Goal: Task Accomplishment & Management: Use online tool/utility

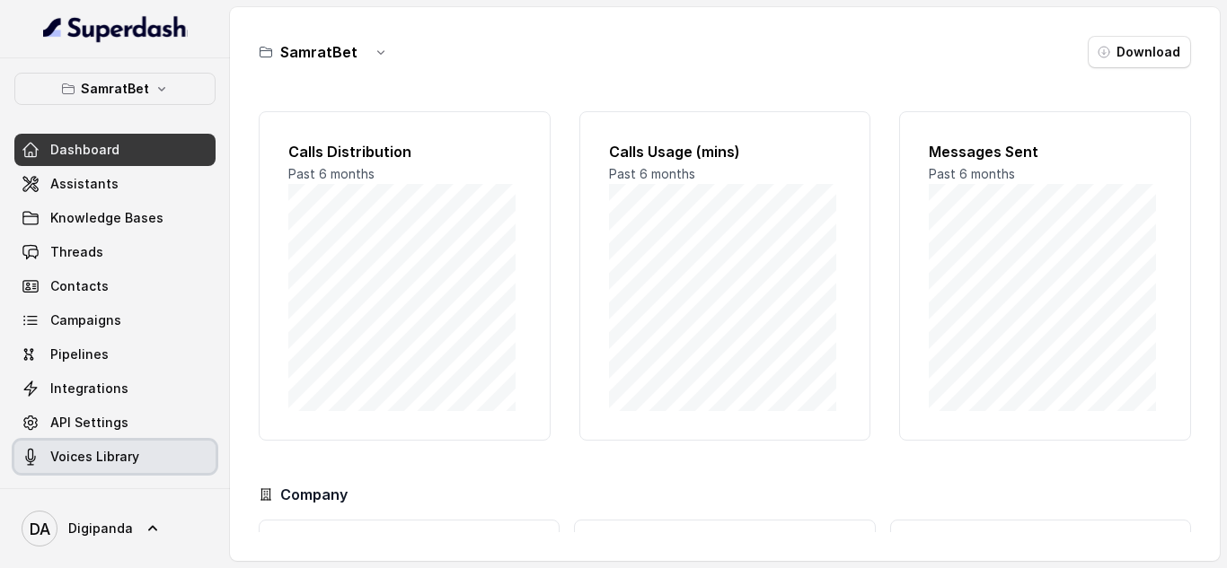
click at [133, 451] on span "Voices Library" at bounding box center [94, 457] width 89 height 18
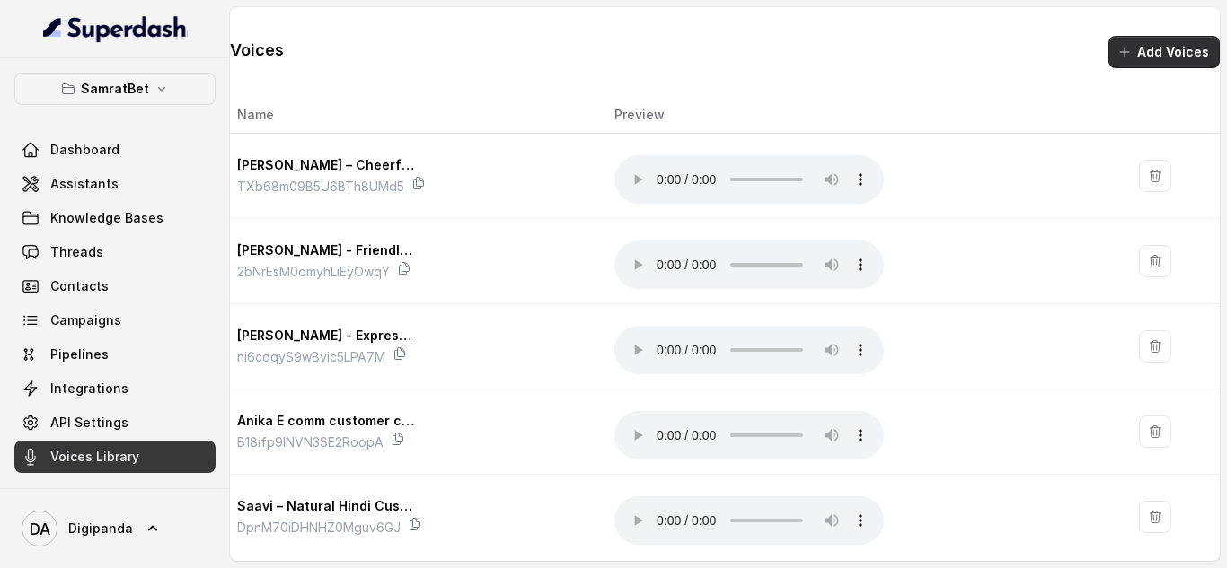
click at [1144, 59] on button "Add Voices" at bounding box center [1163, 52] width 111 height 32
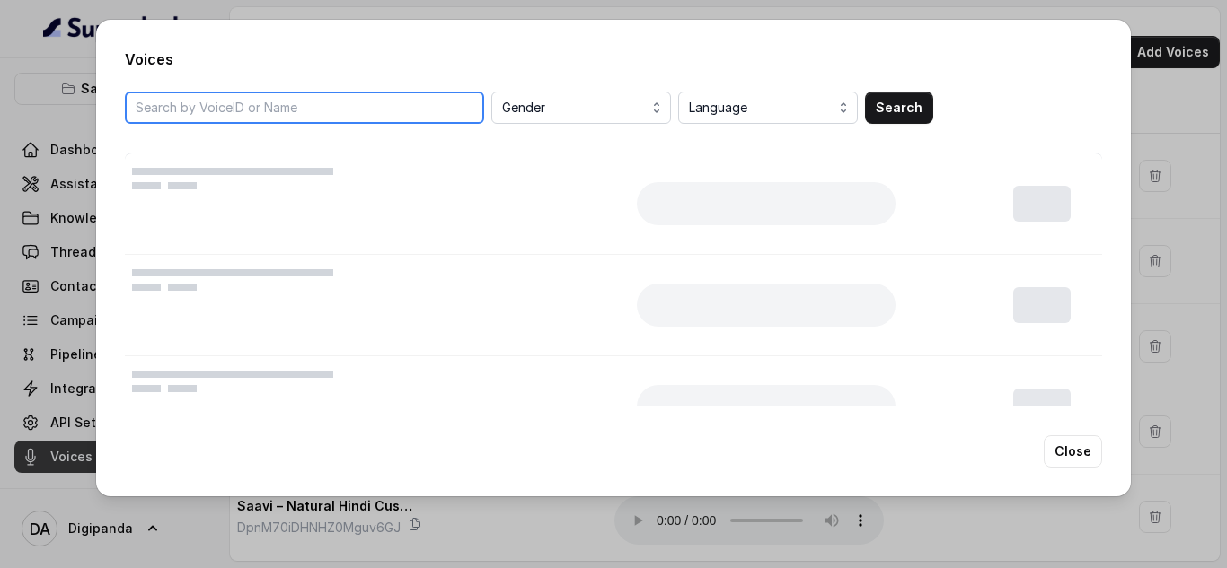
click at [204, 106] on input "search" at bounding box center [304, 108] width 359 height 32
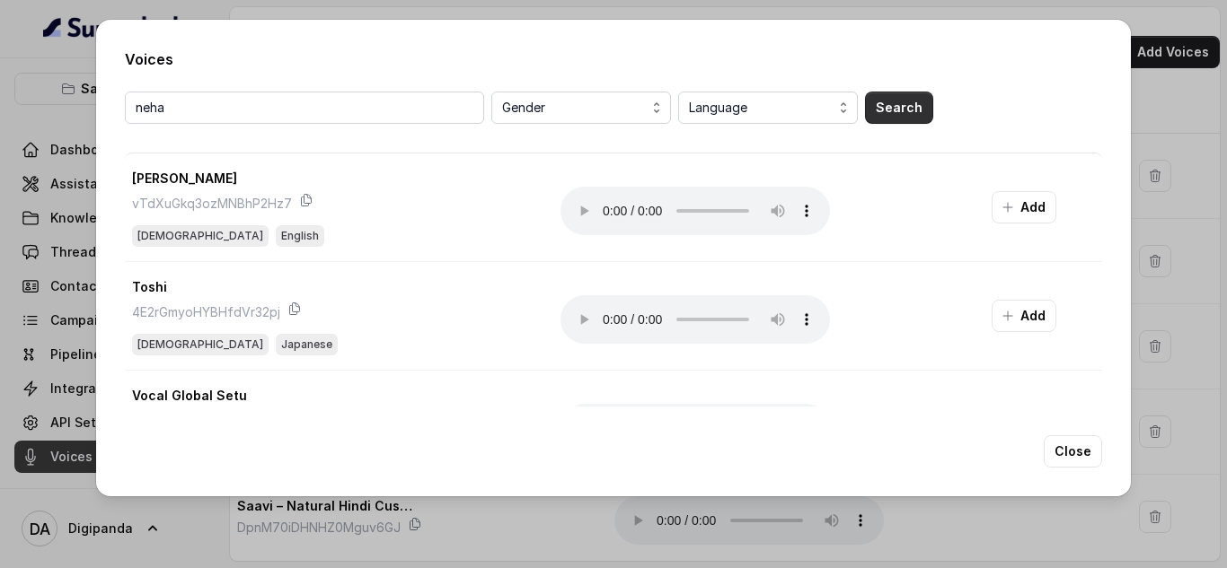
click at [902, 103] on button "Search" at bounding box center [899, 108] width 68 height 32
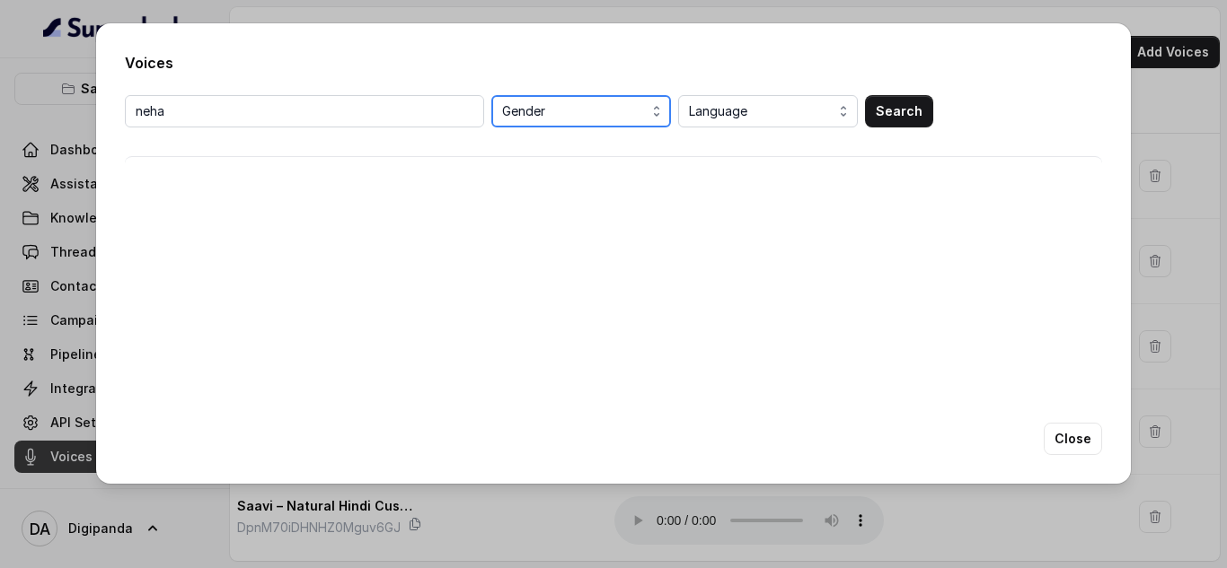
click at [656, 106] on icon "button" at bounding box center [656, 111] width 14 height 14
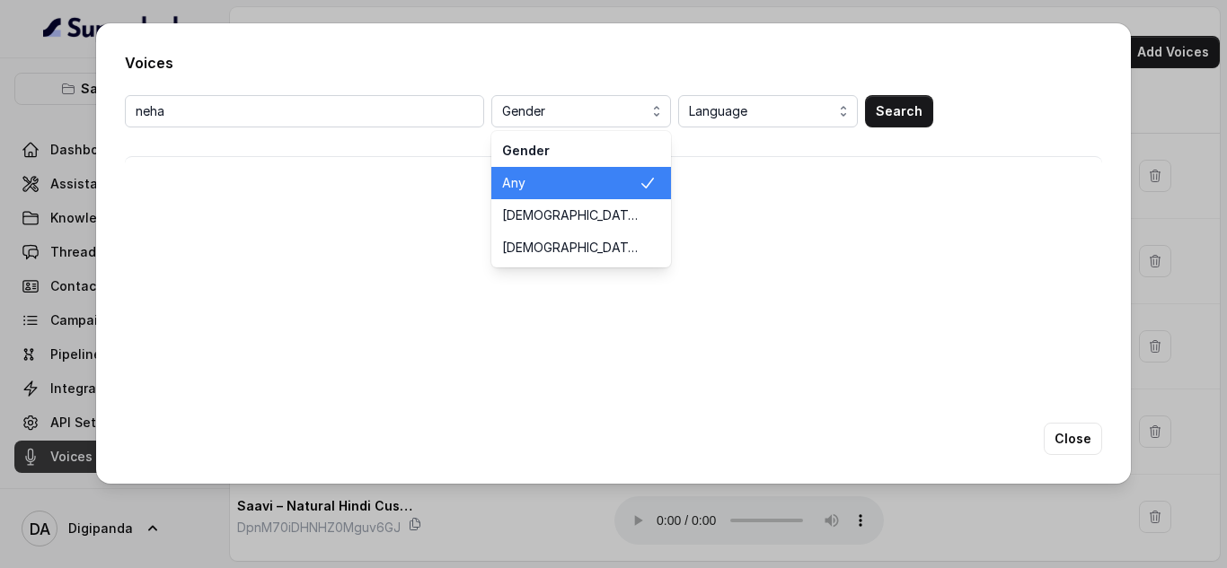
click at [604, 183] on span "Any" at bounding box center [570, 183] width 136 height 18
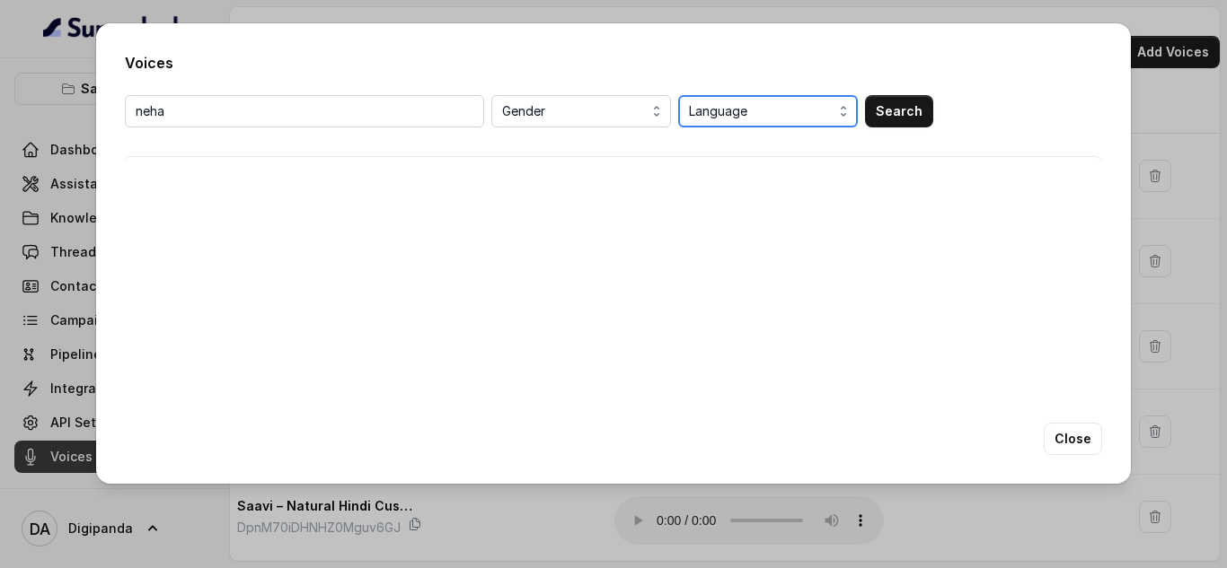
click at [804, 108] on span "Language" at bounding box center [770, 112] width 162 height 22
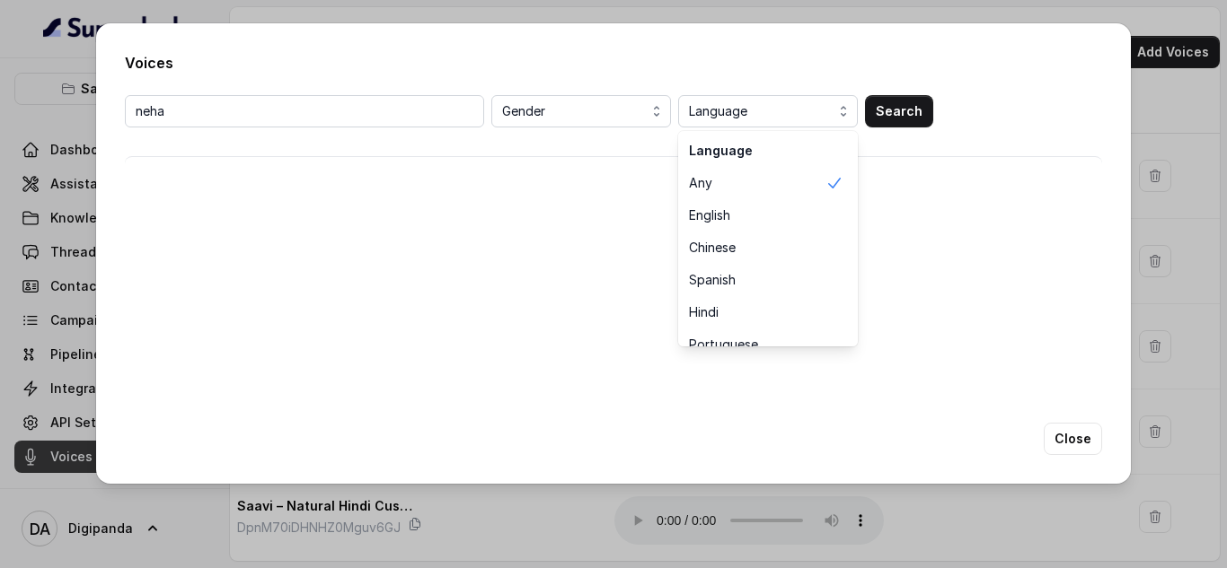
click at [788, 156] on div "Language" at bounding box center [768, 151] width 180 height 32
click at [329, 158] on div "neha Gender Language Language Any English Chinese Spanish Hindi Portuguese Fren…" at bounding box center [613, 137] width 977 height 84
drag, startPoint x: 198, startPoint y: 85, endPoint x: 177, endPoint y: 100, distance: 25.2
click at [178, 99] on div "Voices neha Gender Language Search Close" at bounding box center [613, 253] width 1034 height 461
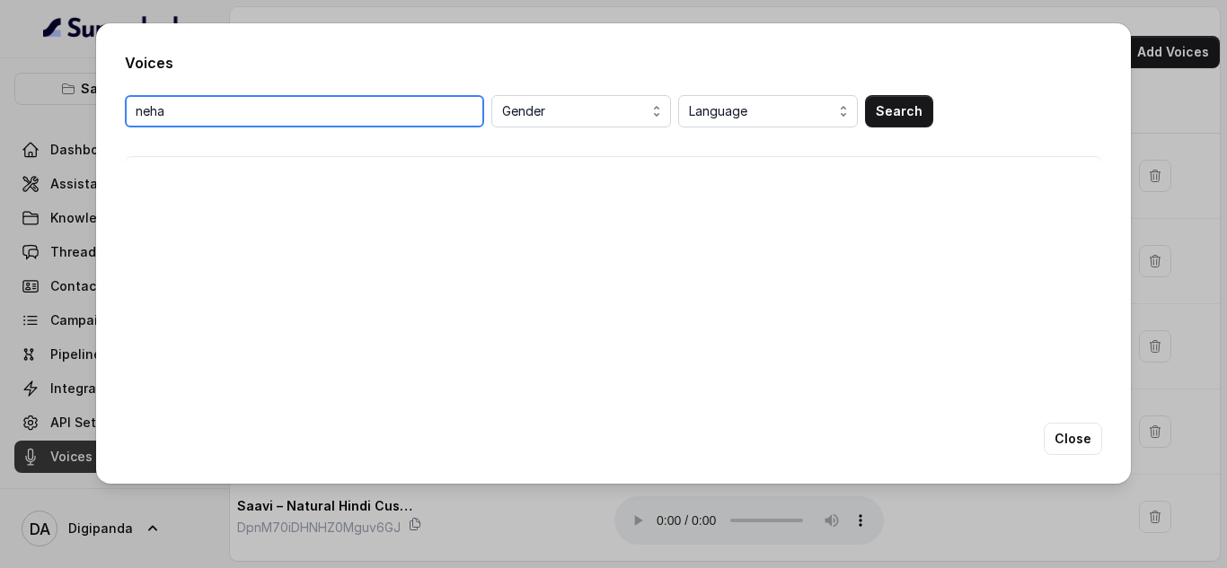
drag, startPoint x: 179, startPoint y: 107, endPoint x: 126, endPoint y: 108, distance: 53.0
click at [126, 108] on input "neha" at bounding box center [304, 111] width 359 height 32
type input "[PERSON_NAME]"
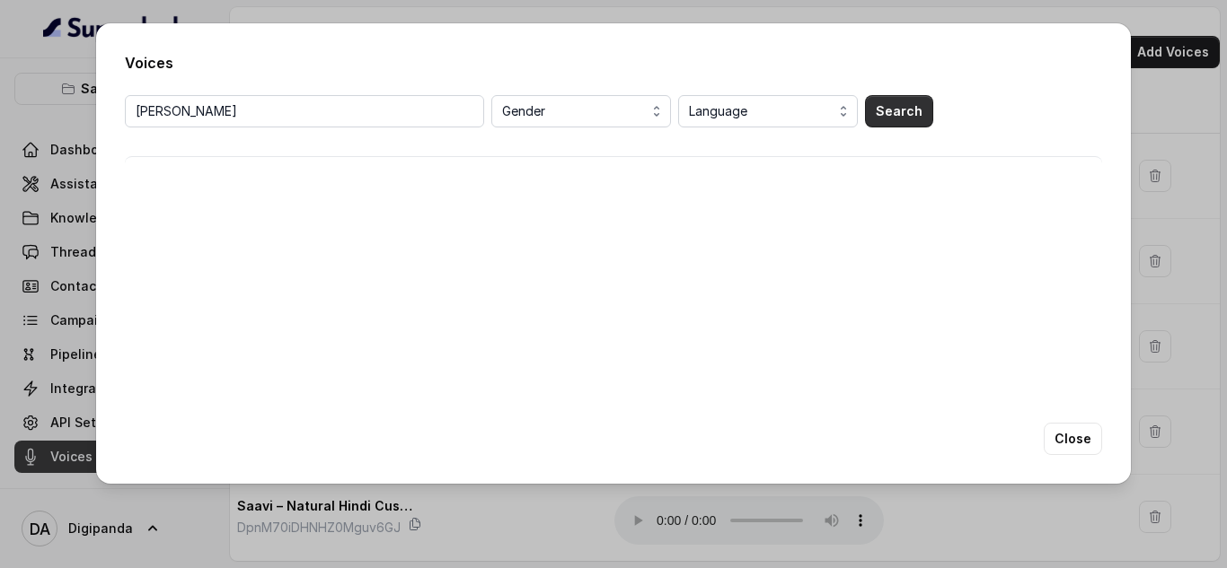
click at [913, 115] on button "Search" at bounding box center [899, 111] width 68 height 32
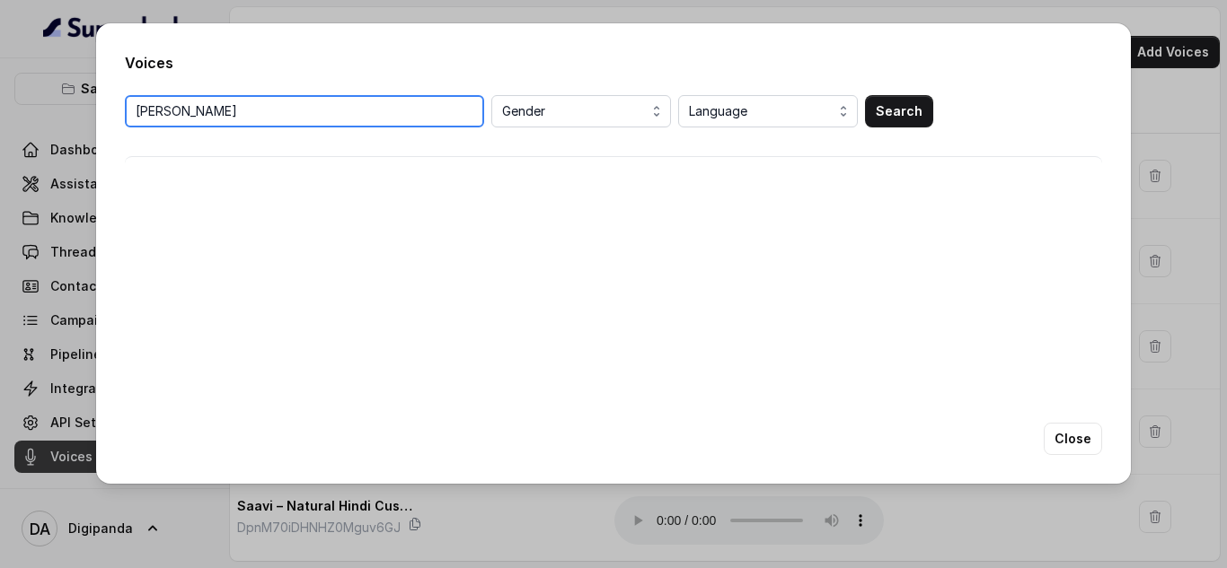
drag, startPoint x: 235, startPoint y: 100, endPoint x: 109, endPoint y: 116, distance: 127.6
click at [109, 116] on div "Voices [PERSON_NAME] Gender Language Search Close" at bounding box center [613, 253] width 1034 height 461
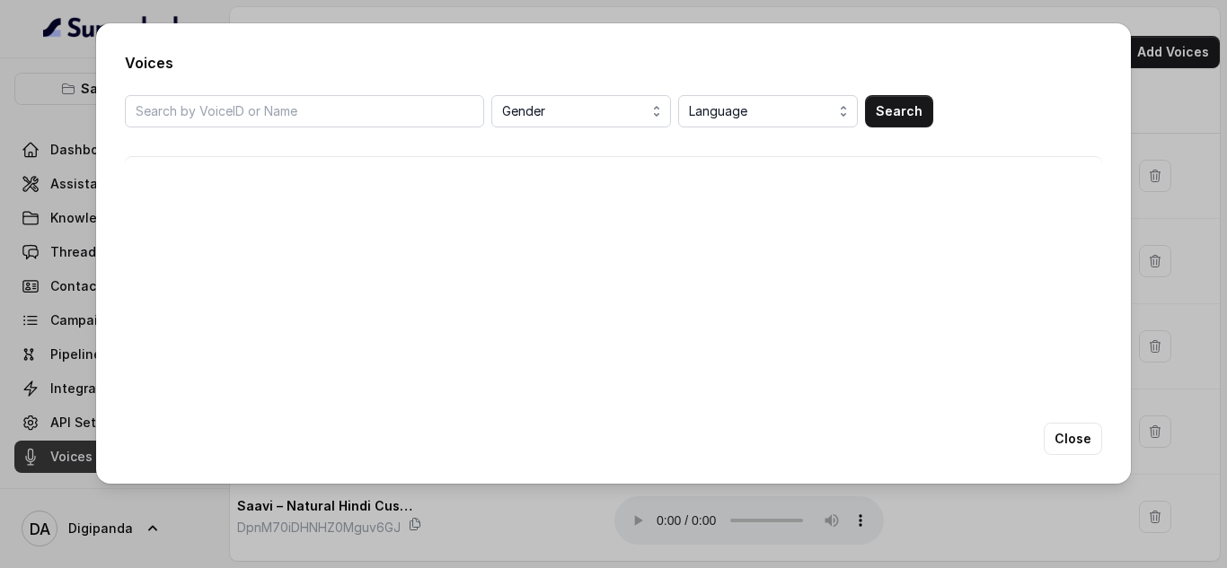
click at [1102, 433] on div "Voices Gender Language Search Close" at bounding box center [613, 253] width 1034 height 461
click at [1096, 436] on button "Close" at bounding box center [1072, 439] width 58 height 32
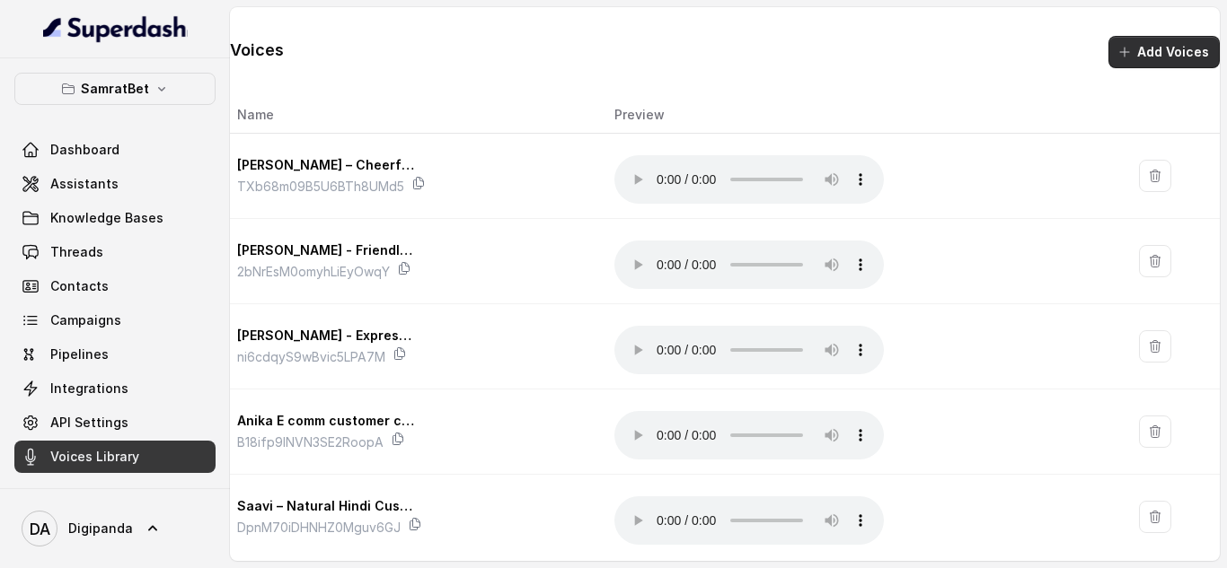
click at [1168, 56] on button "Add Voices" at bounding box center [1163, 52] width 111 height 32
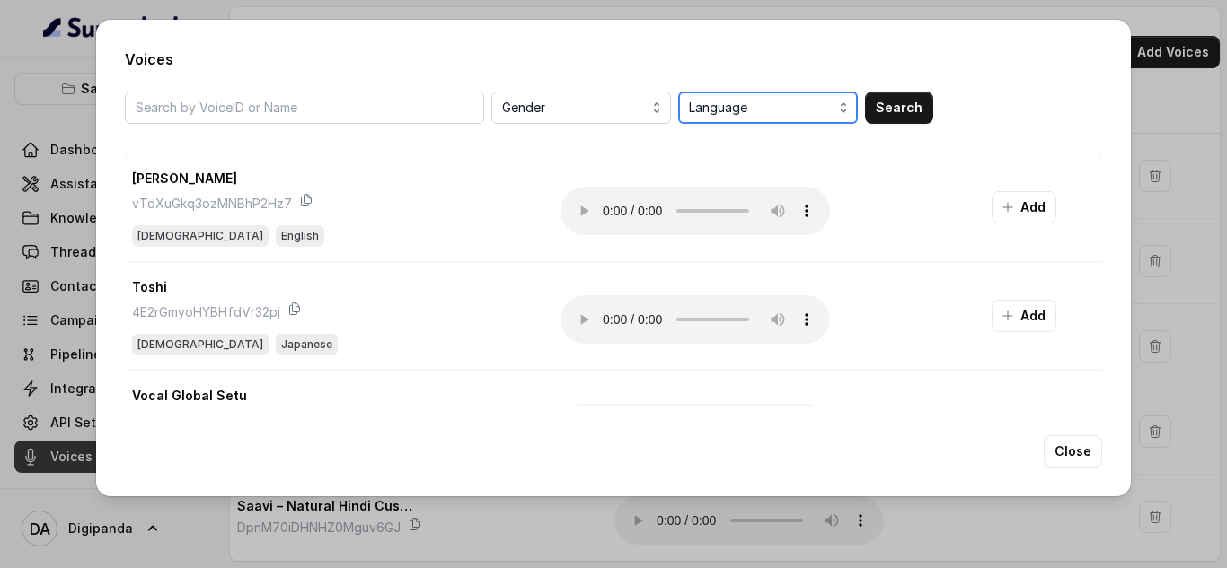
click at [756, 113] on span "Language" at bounding box center [770, 108] width 162 height 22
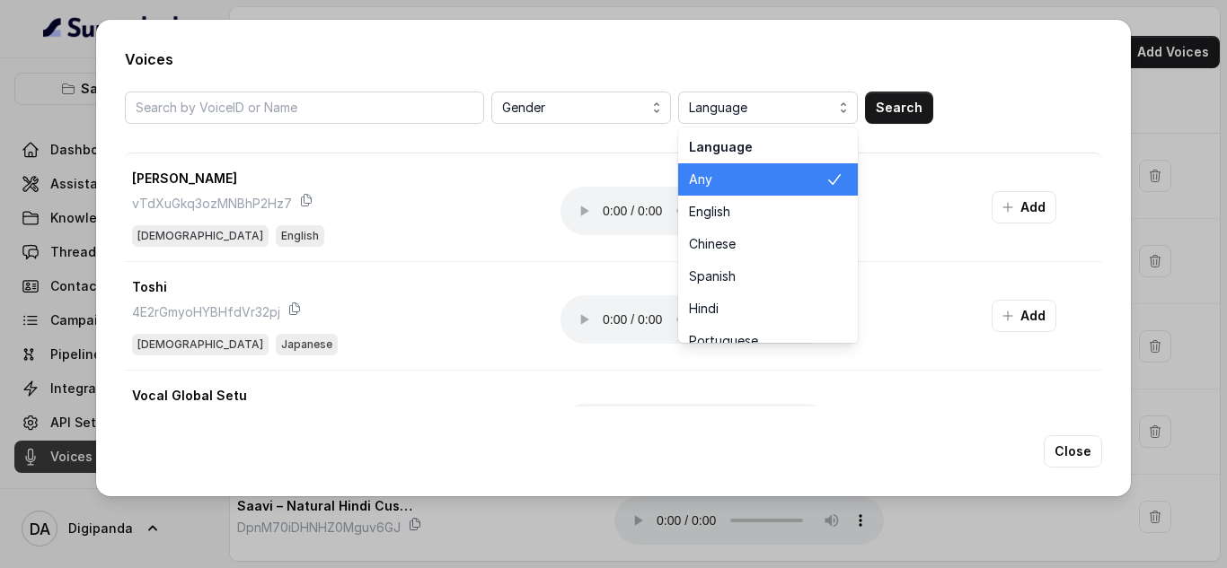
scroll to position [47, 0]
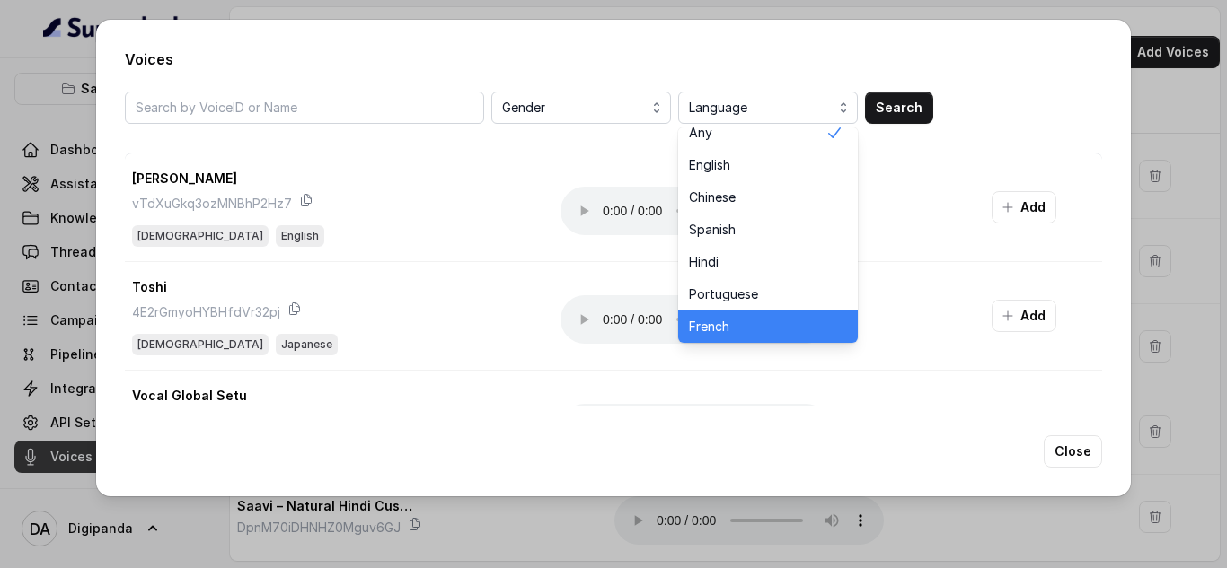
click at [775, 331] on span "French" at bounding box center [757, 327] width 136 height 18
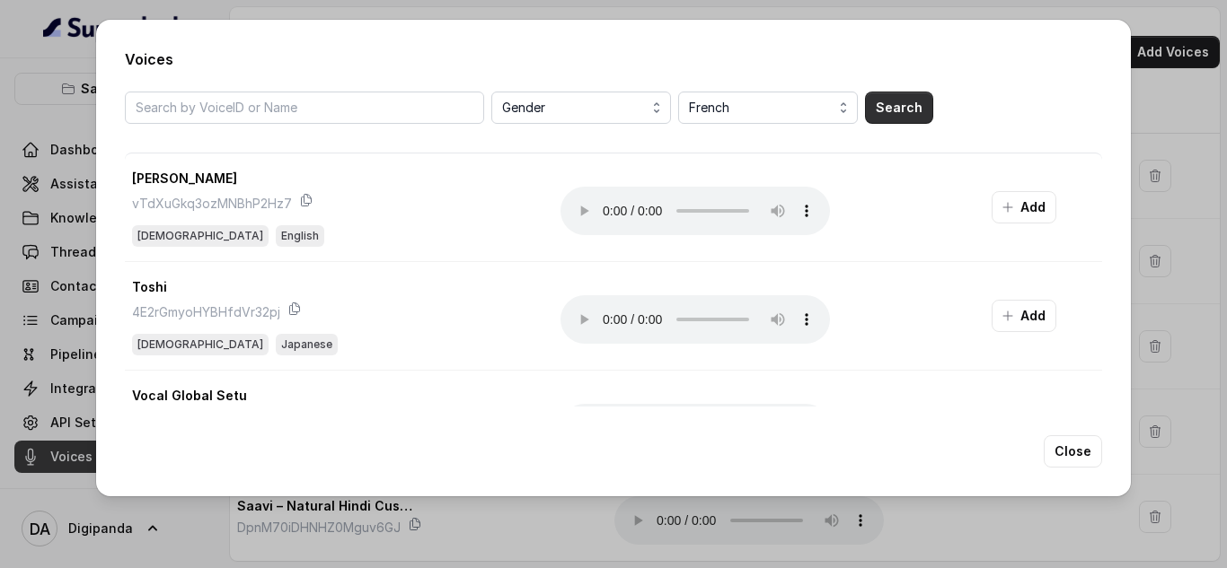
click at [896, 109] on button "Search" at bounding box center [899, 108] width 68 height 32
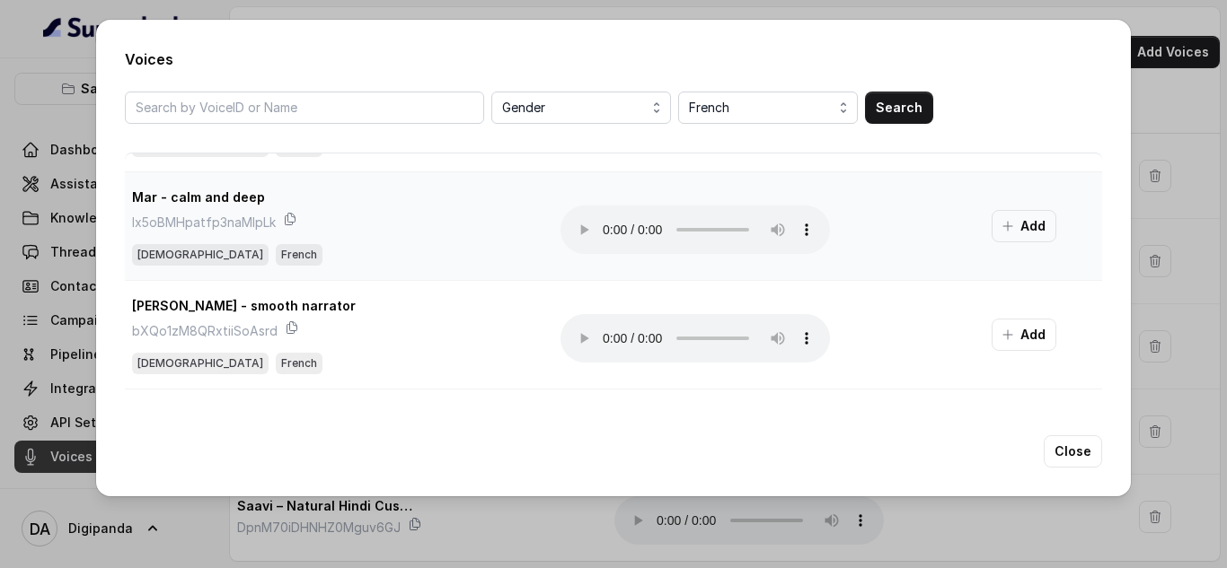
scroll to position [180, 0]
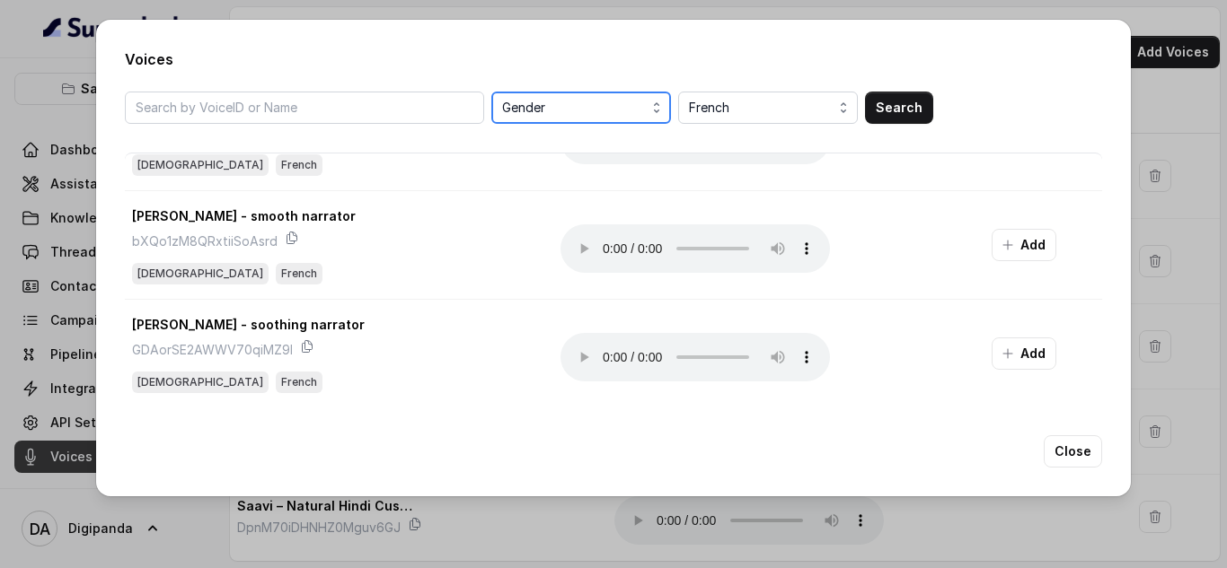
click at [605, 116] on span "Gender" at bounding box center [583, 108] width 162 height 22
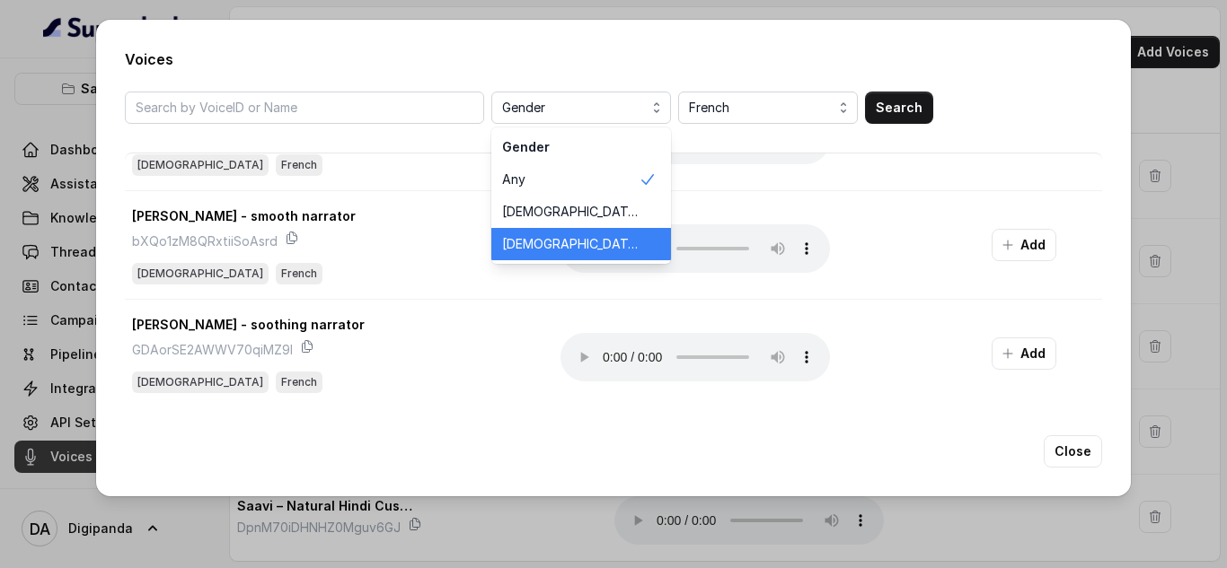
click at [568, 237] on span "[DEMOGRAPHIC_DATA]" at bounding box center [570, 244] width 136 height 18
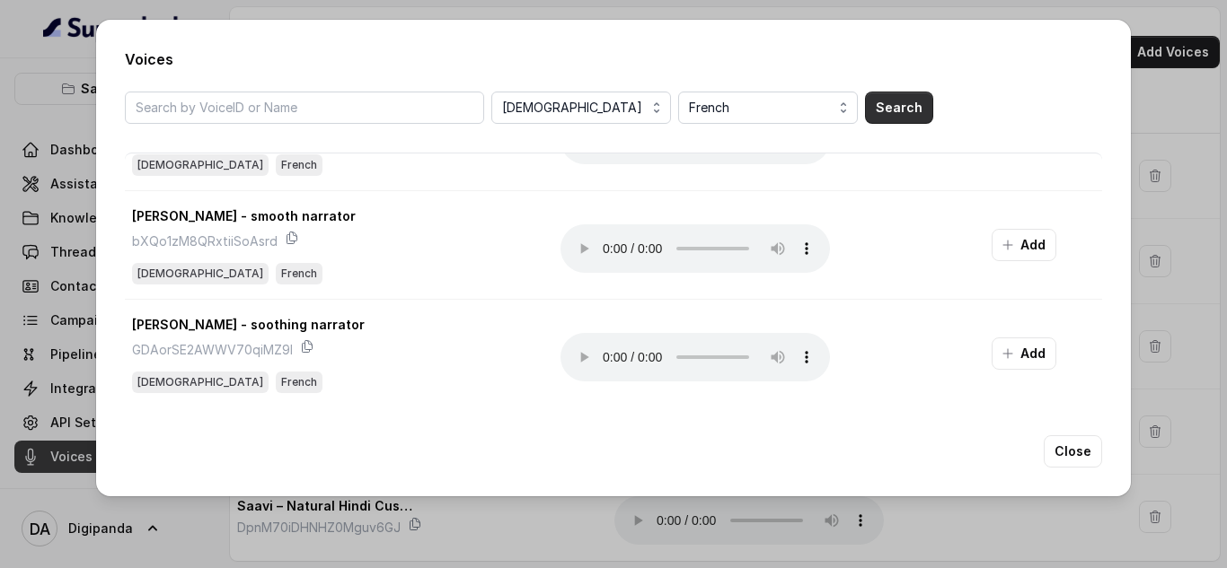
click at [911, 107] on button "Search" at bounding box center [899, 108] width 68 height 32
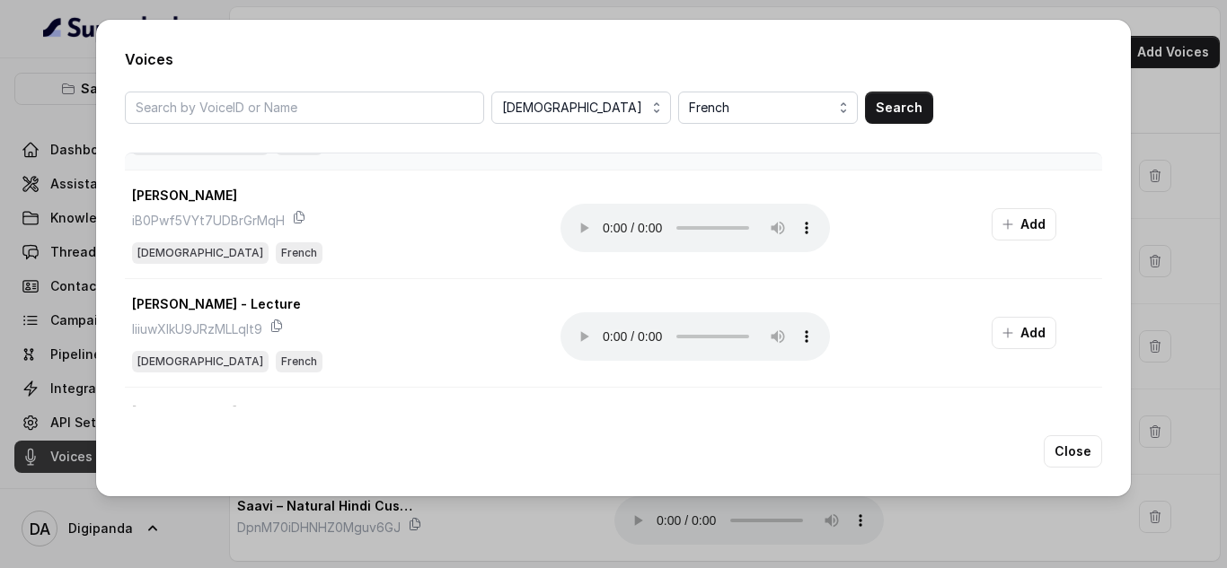
scroll to position [1536, 0]
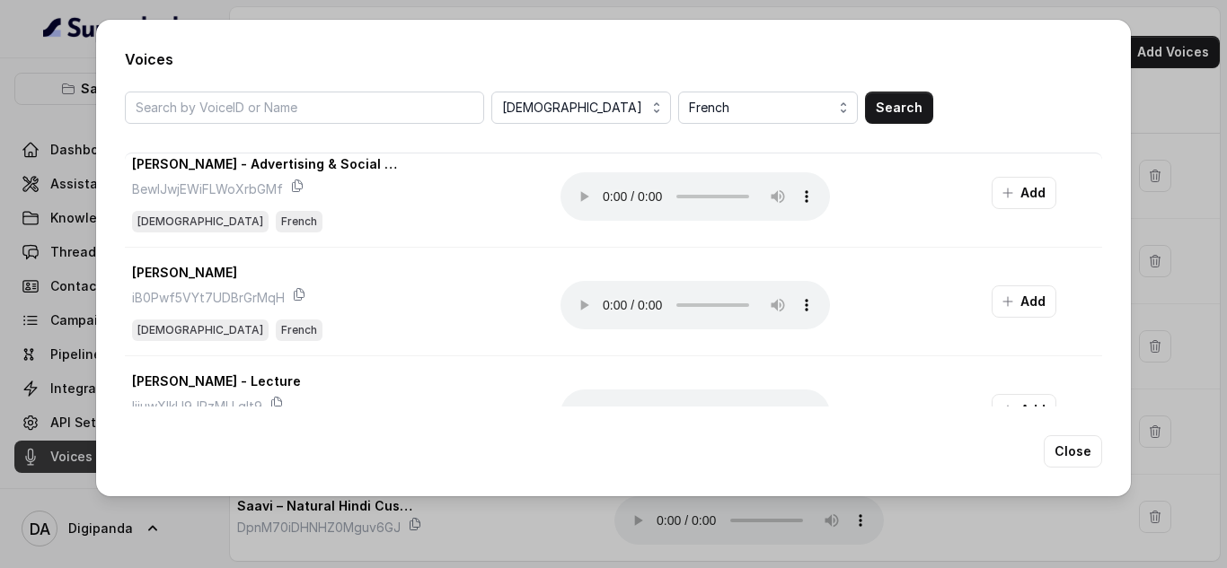
click at [1144, 76] on div "Voices [DEMOGRAPHIC_DATA] French Search [PERSON_NAME] 8CTLpN48bGgqEvWB4x4g [DEM…" at bounding box center [613, 284] width 1227 height 568
